Goal: Information Seeking & Learning: Learn about a topic

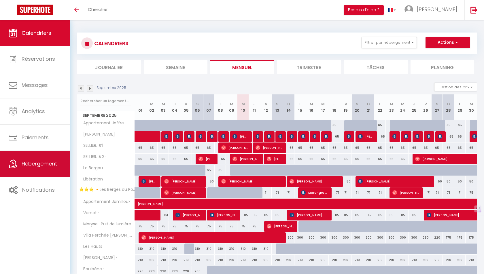
click at [27, 167] on link "Hébergement" at bounding box center [35, 164] width 70 height 26
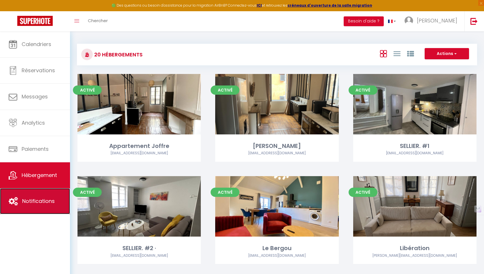
click at [24, 203] on span "Notifications" at bounding box center [38, 201] width 33 height 7
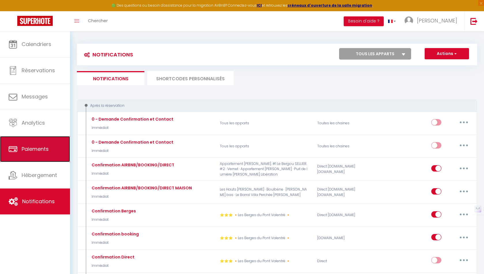
click at [25, 150] on span "Paiements" at bounding box center [35, 148] width 27 height 7
select select "2"
select select "0"
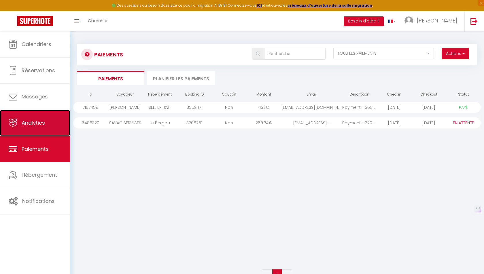
click at [28, 128] on link "Analytics" at bounding box center [35, 123] width 70 height 26
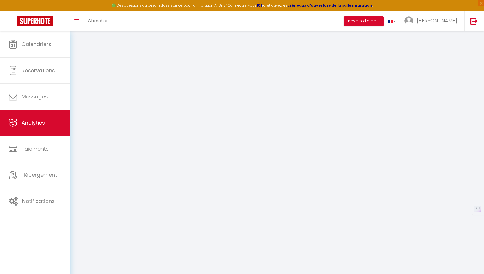
select select "2025"
select select "9"
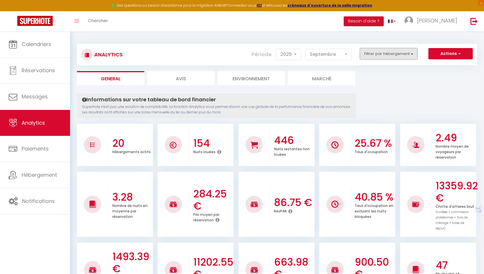
click at [394, 50] on button "Filtrer par hébergement" at bounding box center [389, 54] width 58 height 12
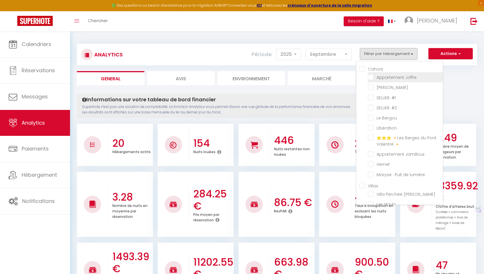
click at [371, 79] on Joffre "checkbox" at bounding box center [405, 77] width 75 height 6
checkbox Joffre "true"
checkbox Flo "false"
checkbox \ "false"
checkbox · "false"
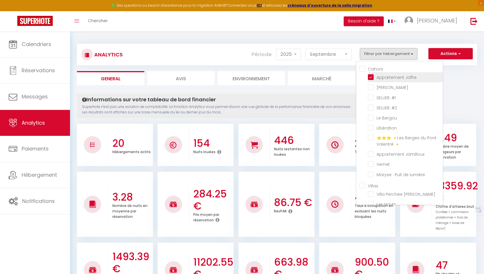
checkbox Bergou "false"
checkbox input "false"
checkbox 🔸 "false"
checkbox Jamilloux "false"
checkbox · "false"
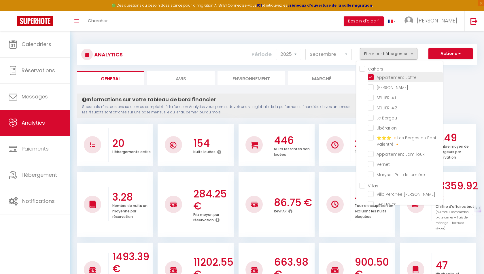
checkbox lumière "false"
checkbox Mehdi "false"
checkbox Hauts "false"
checkbox · "false"
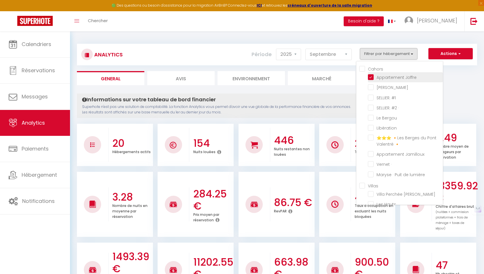
checkbox input "false"
checkbox · "false"
checkbox Barral "false"
checkbox Tilleul "false"
checkbox Nebe "false"
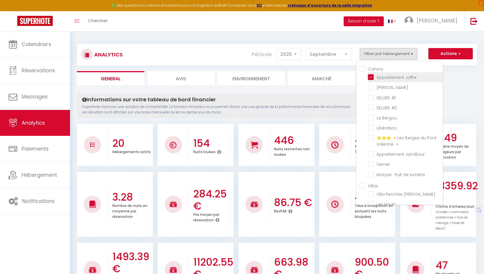
checkbox Quercy "false"
checkbox Flo "false"
checkbox \ "false"
checkbox · "false"
checkbox Bergou "false"
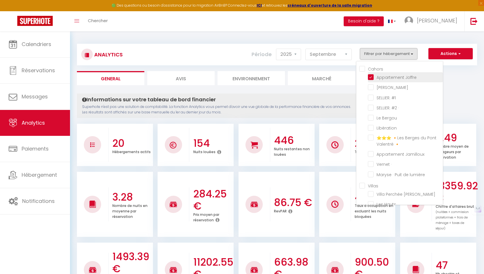
checkbox input "false"
checkbox 🔸 "false"
checkbox Jamilloux "false"
checkbox · "false"
checkbox lumière "false"
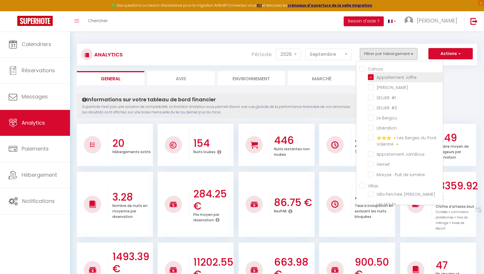
checkbox Mehdi "false"
checkbox Hauts "false"
checkbox · "false"
checkbox input "false"
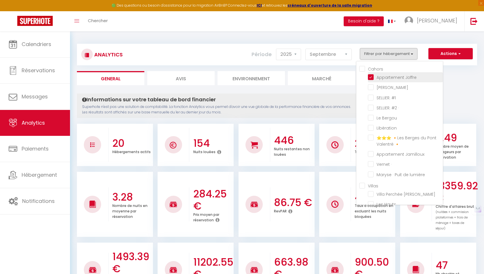
checkbox · "false"
checkbox Barral "false"
checkbox Tilleul "false"
checkbox Nebe "false"
checkbox Quercy "false"
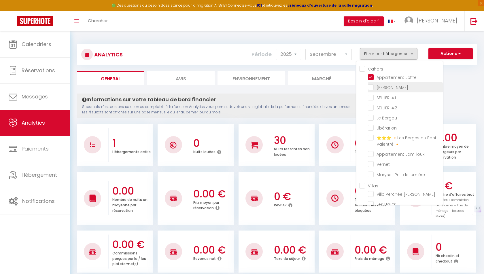
click at [371, 86] on Flo "checkbox" at bounding box center [405, 87] width 75 height 6
checkbox Flo "true"
checkbox \ "false"
checkbox · "false"
checkbox Bergou "false"
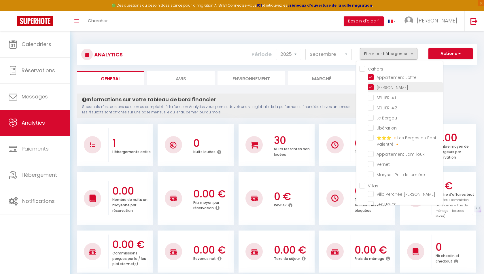
checkbox input "false"
checkbox 🔸 "false"
checkbox Jamilloux "false"
checkbox · "false"
checkbox lumière "false"
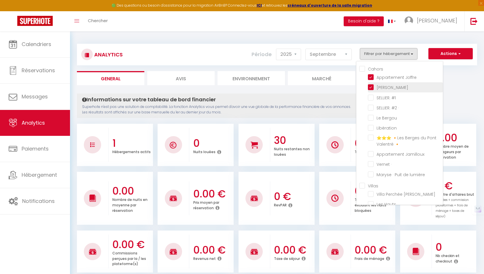
checkbox Mehdi "false"
checkbox Hauts "false"
checkbox · "false"
checkbox input "false"
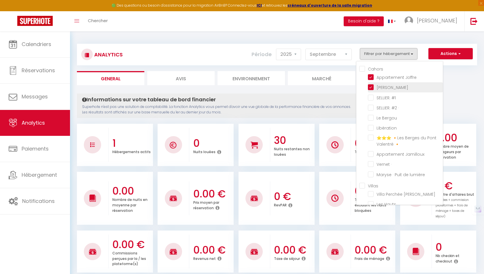
checkbox · "false"
checkbox Barral "false"
checkbox Tilleul "false"
checkbox Nebe "false"
checkbox Quercy "false"
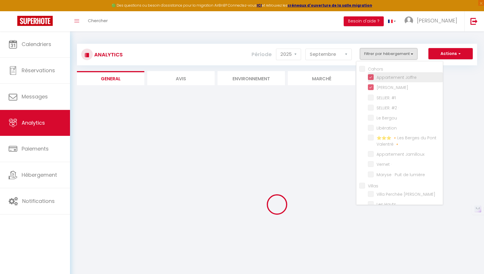
checkbox \ "false"
checkbox · "false"
checkbox Bergou "false"
checkbox input "false"
checkbox 🔸 "false"
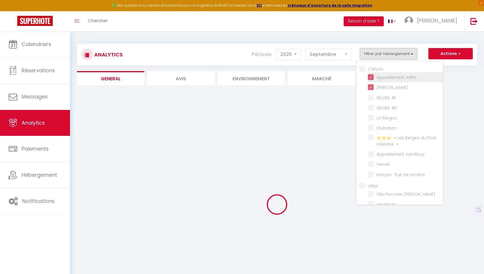
checkbox Jamilloux "false"
checkbox · "false"
checkbox lumière "false"
checkbox Mehdi "false"
checkbox Hauts "false"
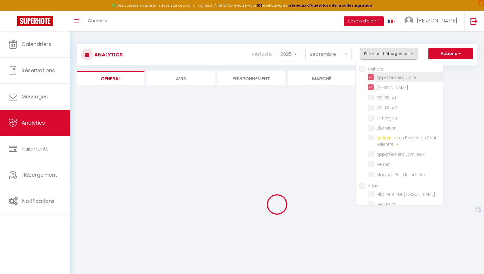
checkbox · "false"
checkbox input "false"
checkbox · "false"
checkbox Barral "false"
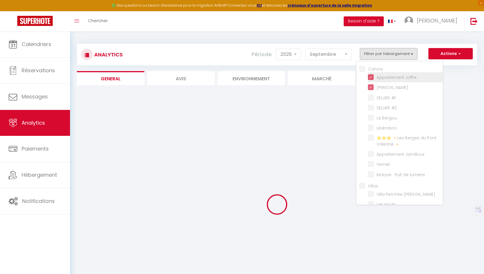
checkbox Tilleul "false"
checkbox Nebe "false"
checkbox Quercy "false"
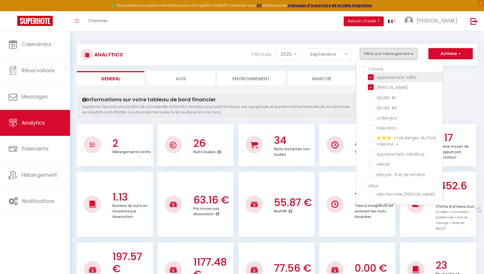
click at [373, 78] on Joffre "checkbox" at bounding box center [405, 77] width 75 height 6
checkbox Joffre "false"
checkbox \ "false"
checkbox · "false"
checkbox Bergou "false"
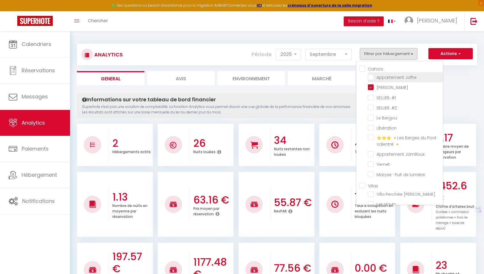
checkbox input "false"
checkbox 🔸 "false"
checkbox Jamilloux "false"
checkbox · "false"
checkbox lumière "false"
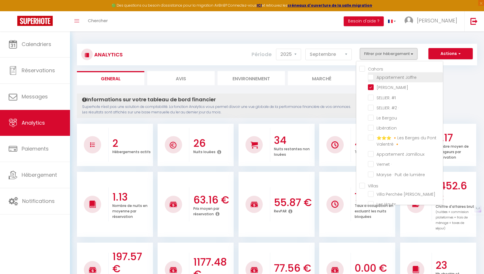
checkbox Mehdi "false"
checkbox Hauts "false"
checkbox · "false"
checkbox input "false"
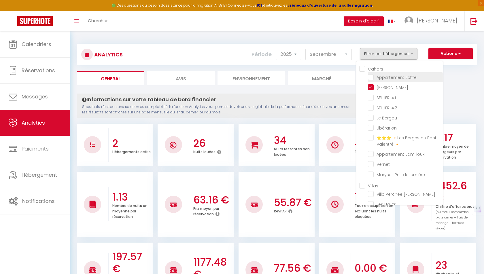
checkbox · "false"
checkbox Barral "false"
checkbox Tilleul "false"
checkbox Nebe "false"
checkbox Quercy "false"
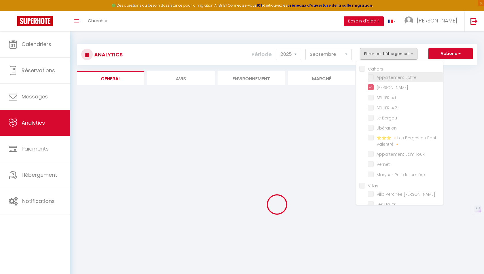
checkbox \ "false"
checkbox · "false"
checkbox Bergou "false"
checkbox input "false"
checkbox 🔸 "false"
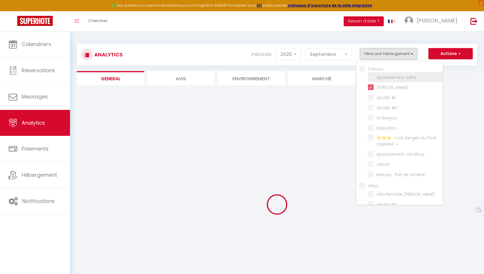
checkbox Jamilloux "false"
checkbox · "false"
checkbox lumière "false"
checkbox Mehdi "false"
checkbox Hauts "false"
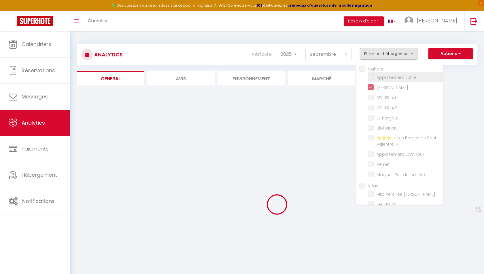
checkbox · "false"
checkbox input "false"
checkbox · "false"
checkbox Barral "false"
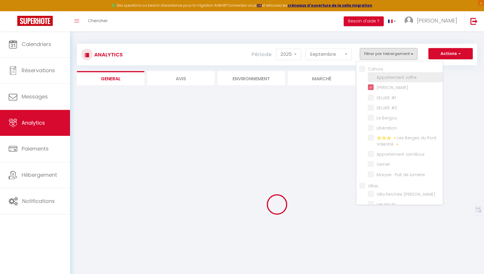
checkbox Tilleul "false"
checkbox Nebe "false"
checkbox Quercy "false"
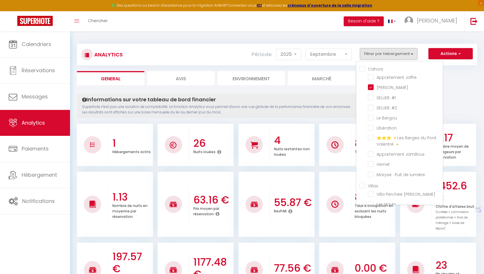
click at [458, 81] on ul "General Avis Environnement Marché" at bounding box center [277, 78] width 400 height 14
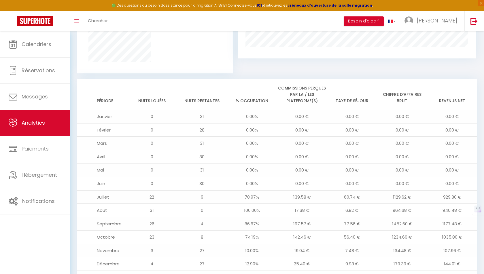
scroll to position [440, 0]
